Goal: Book appointment/travel/reservation

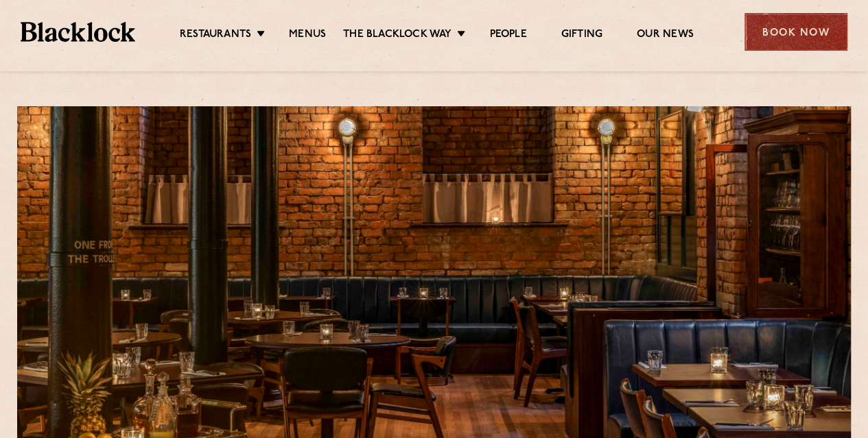
click at [781, 25] on div "Book Now" at bounding box center [795, 32] width 103 height 38
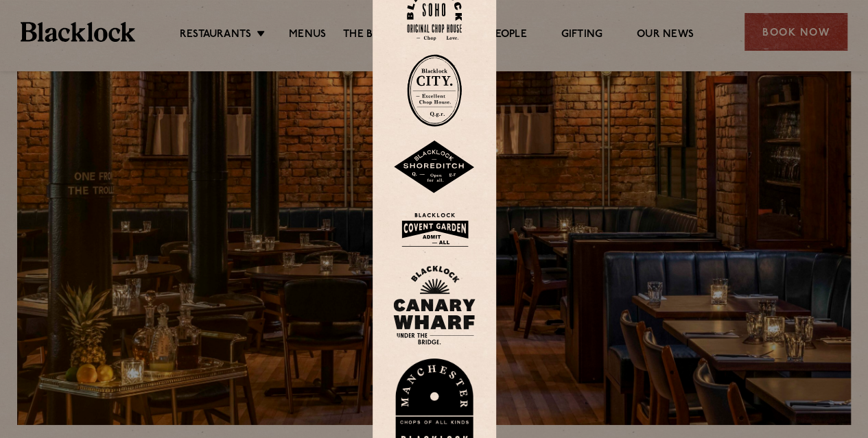
scroll to position [137, 0]
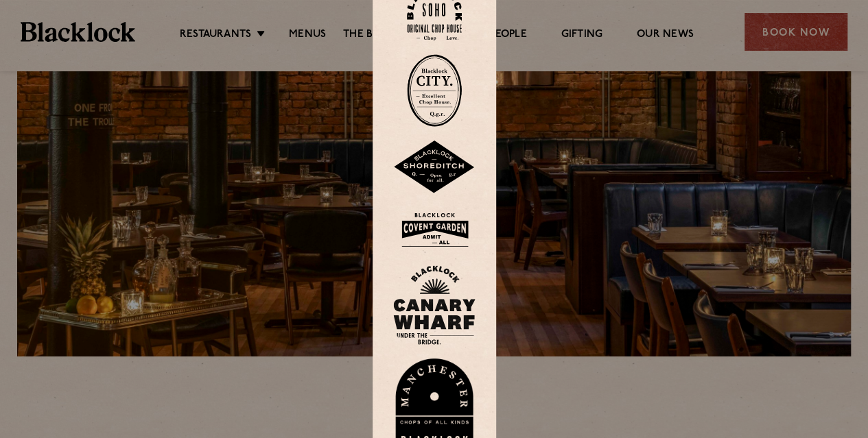
click at [442, 407] on img at bounding box center [434, 406] width 82 height 95
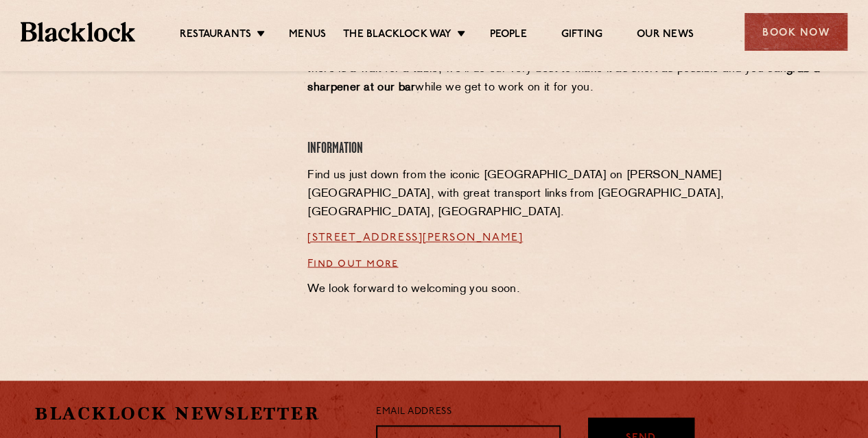
scroll to position [1249, 0]
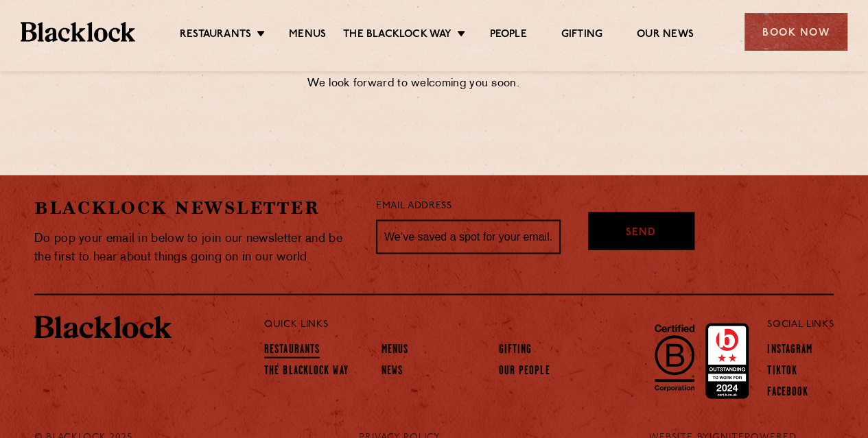
click at [306, 343] on link "Restaurants" at bounding box center [292, 350] width 56 height 15
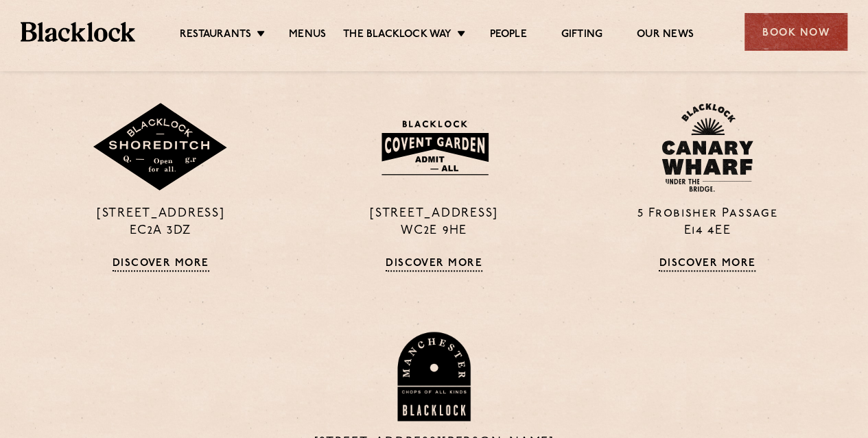
scroll to position [960, 0]
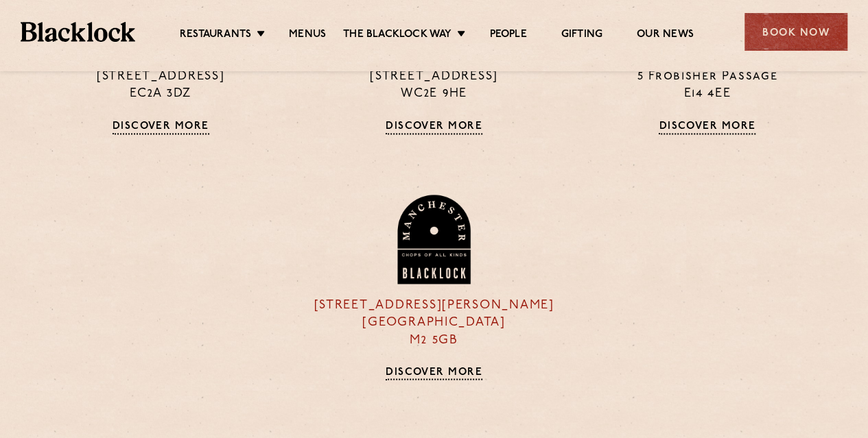
click at [425, 362] on div "37 Peter Street Manchester M2 5GB Discover More" at bounding box center [433, 287] width 273 height 185
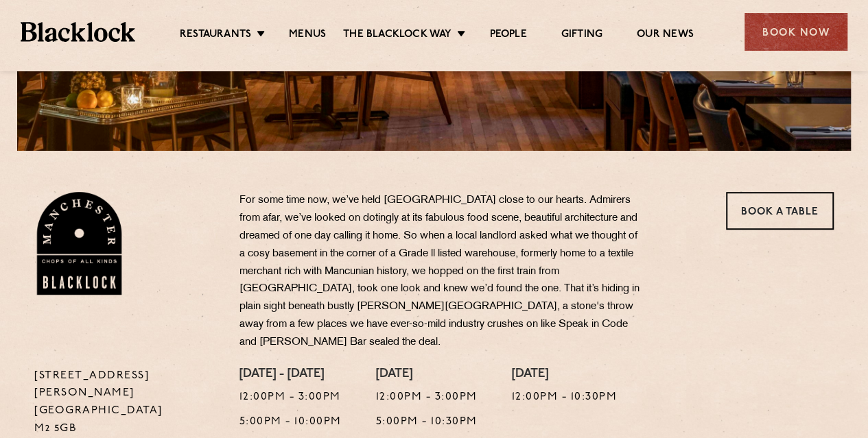
scroll to position [480, 0]
